Goal: Information Seeking & Learning: Check status

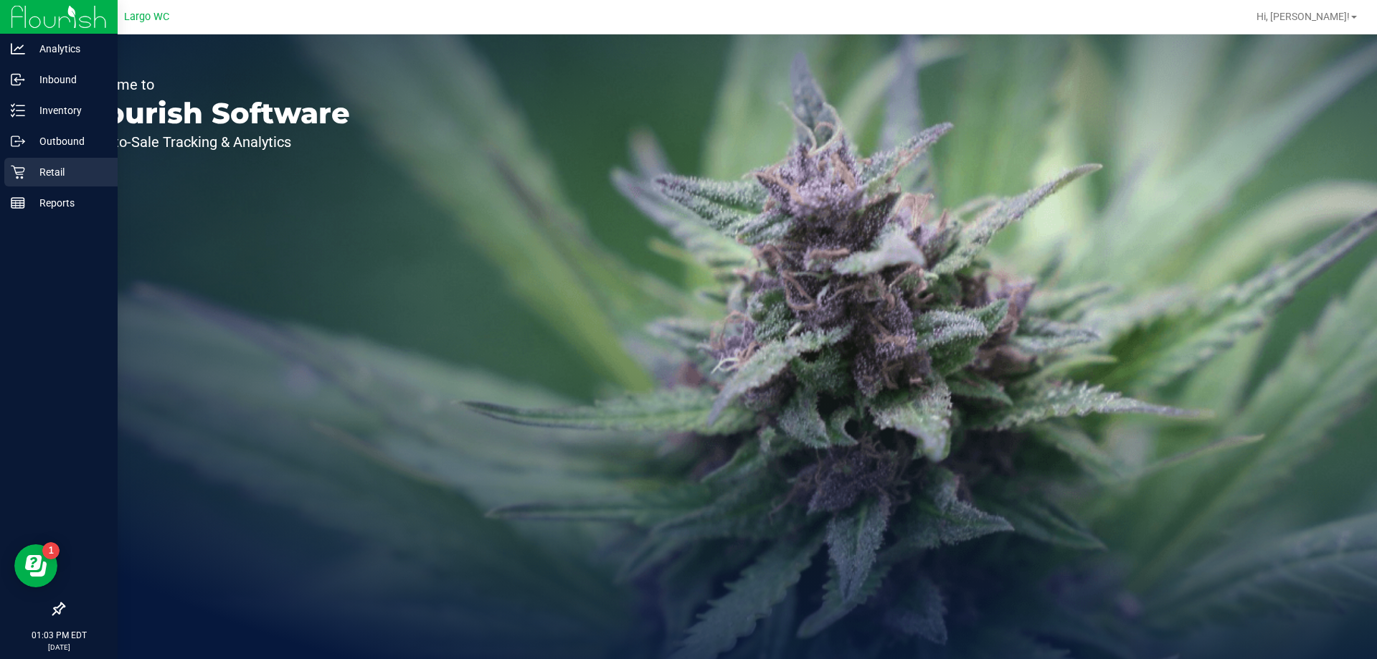
click at [70, 174] on p "Retail" at bounding box center [68, 172] width 86 height 17
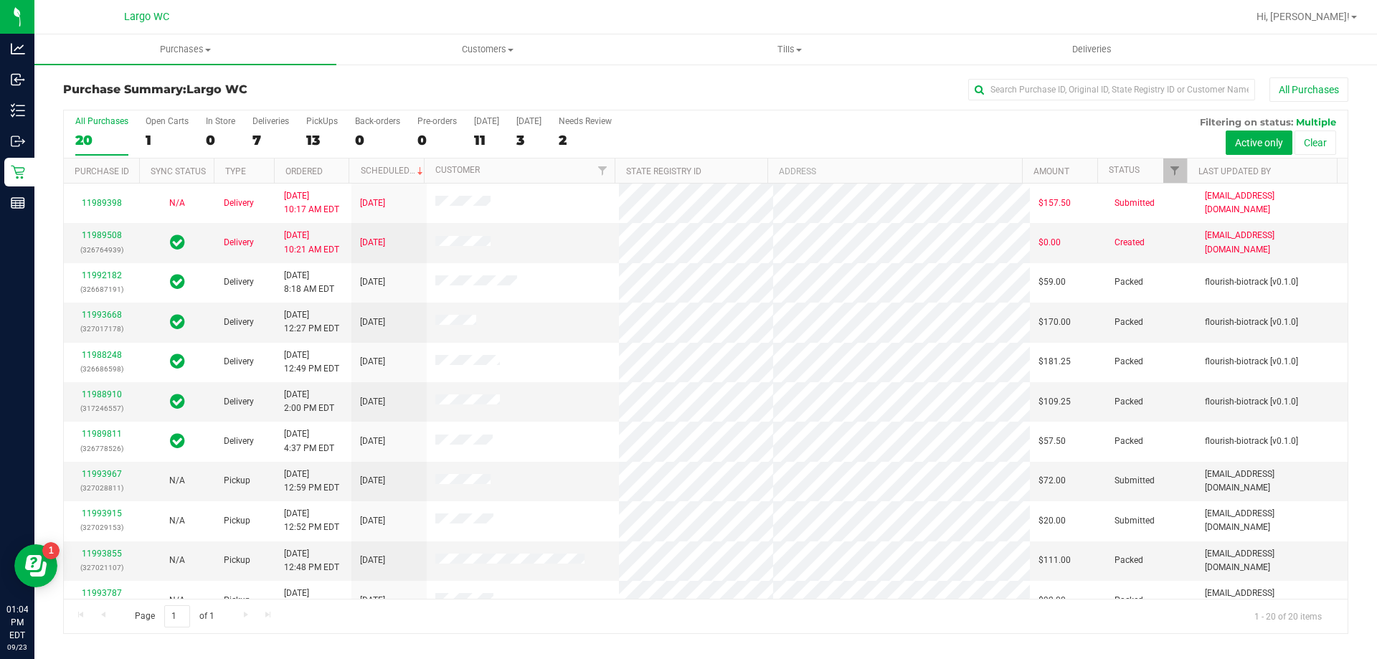
click at [313, 623] on div "Page 1 of 1 1 - 20 of 20 items" at bounding box center [706, 616] width 1284 height 34
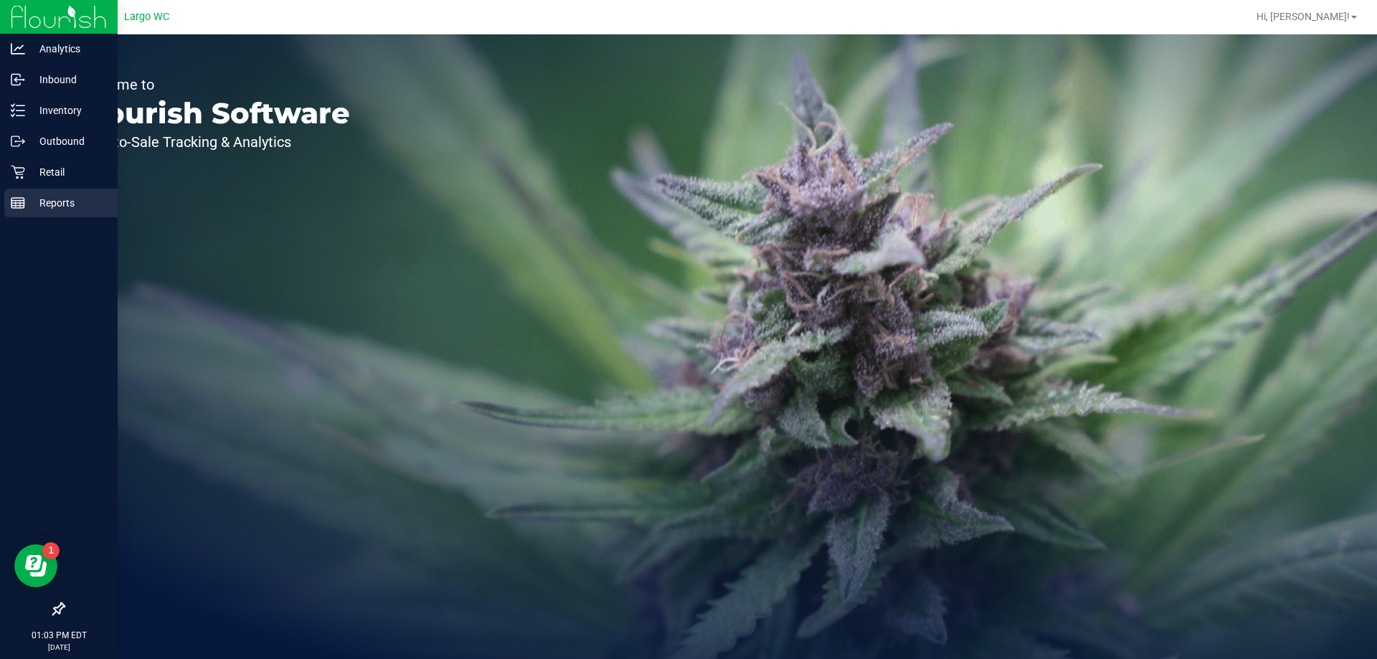
click at [33, 199] on p "Reports" at bounding box center [68, 202] width 86 height 17
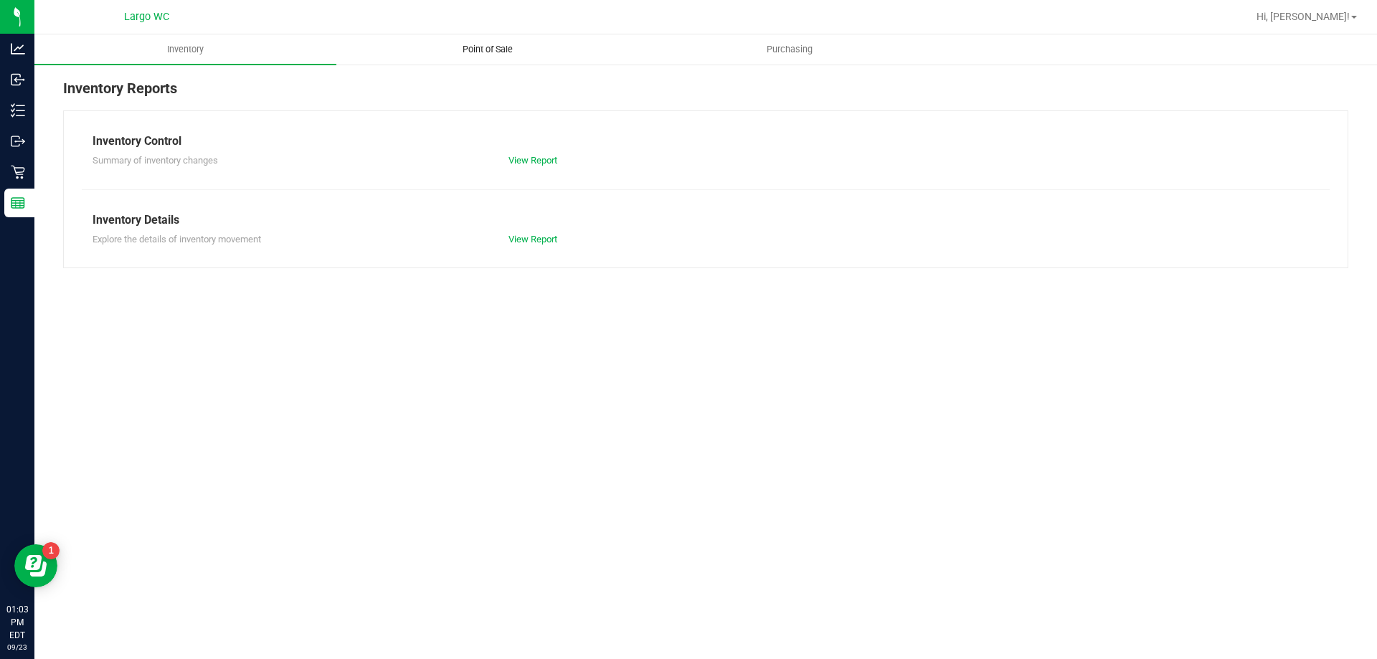
click at [492, 44] on span "Point of Sale" at bounding box center [487, 49] width 89 height 13
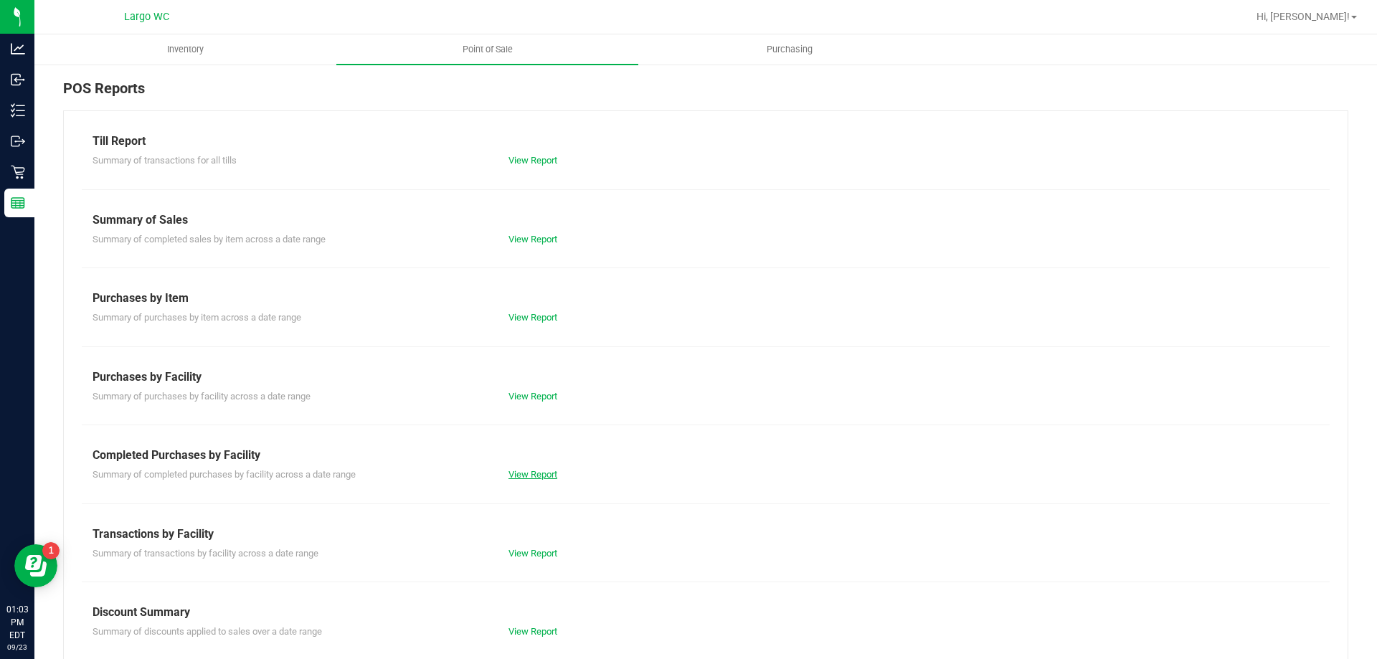
click at [524, 473] on link "View Report" at bounding box center [533, 474] width 49 height 11
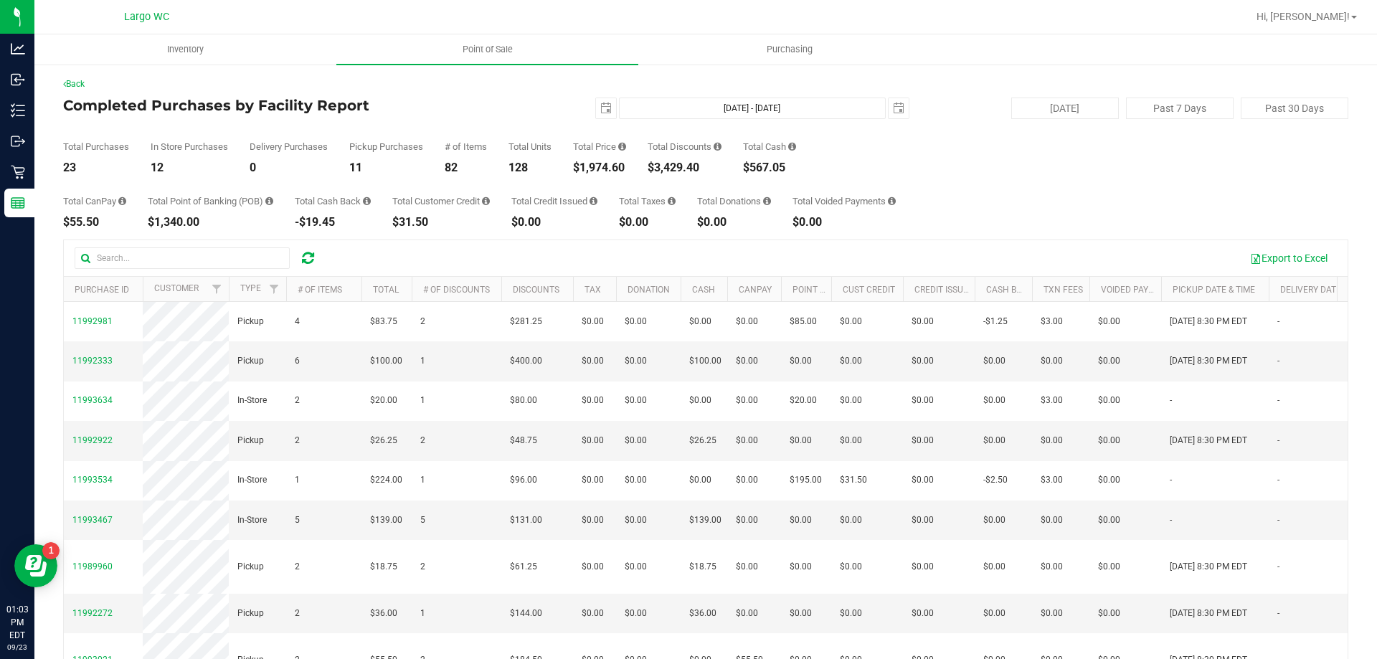
click at [607, 167] on div "$1,974.60" at bounding box center [599, 167] width 53 height 11
click at [606, 166] on div "$1,974.60" at bounding box center [599, 167] width 53 height 11
drag, startPoint x: 606, startPoint y: 166, endPoint x: 447, endPoint y: 55, distance: 194.7
click at [600, 166] on div "$1,974.60" at bounding box center [599, 167] width 53 height 11
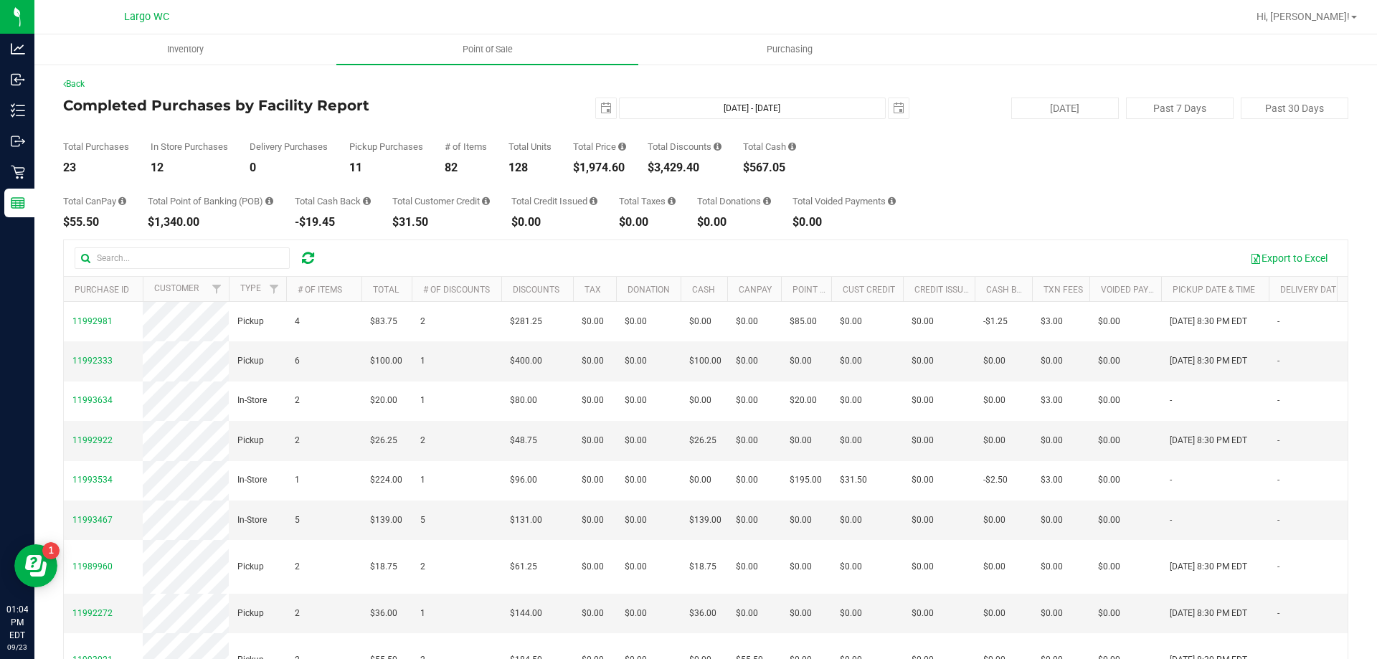
click at [766, 166] on div "$567.05" at bounding box center [769, 167] width 53 height 11
